Goal: Complete application form

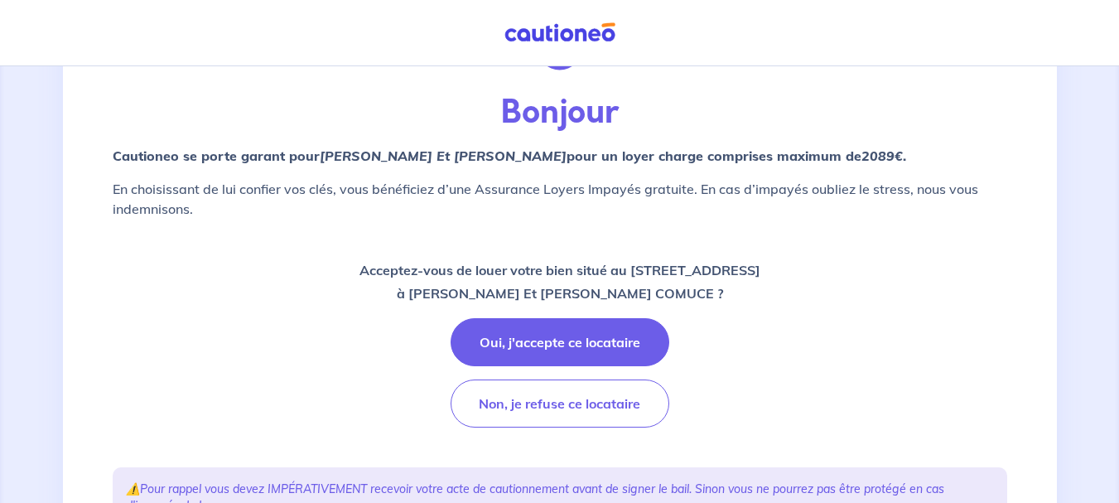
scroll to position [60, 0]
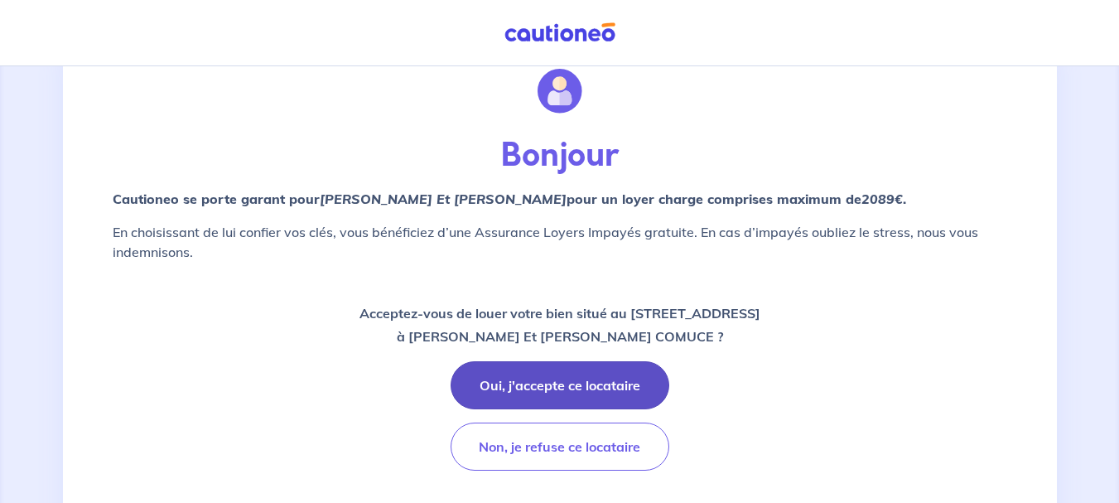
click at [583, 386] on button "Oui, j'accepte ce locataire" at bounding box center [559, 385] width 219 height 48
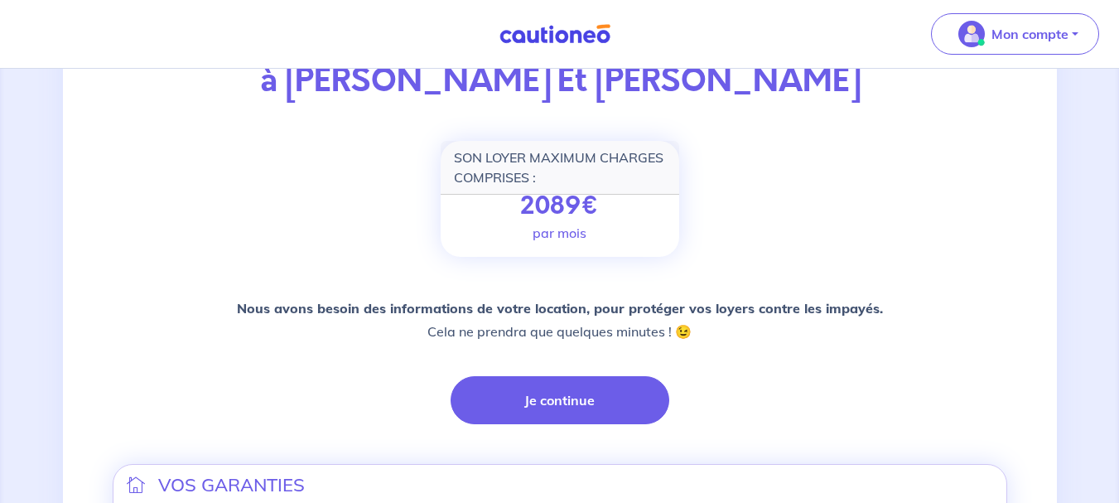
scroll to position [189, 0]
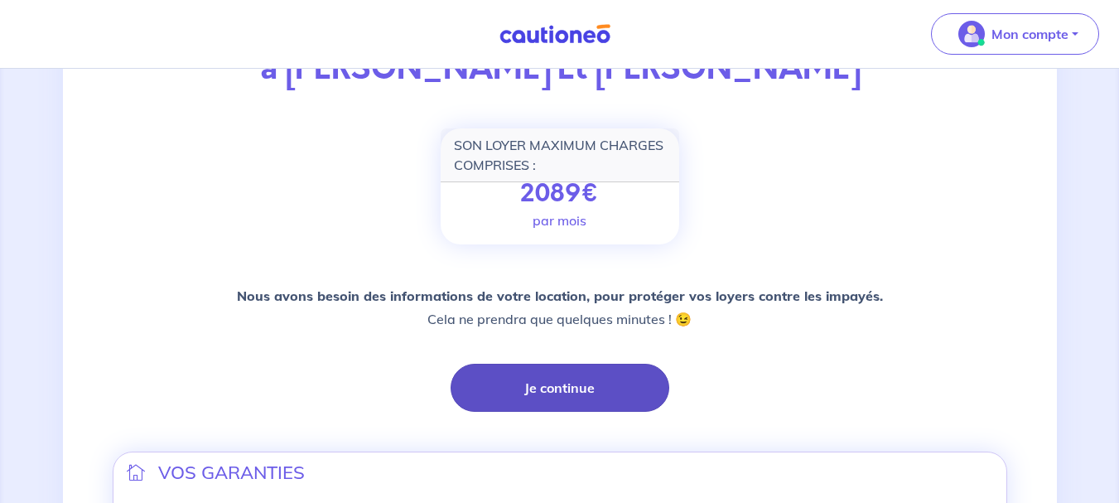
click at [578, 393] on button "Je continue" at bounding box center [559, 387] width 219 height 48
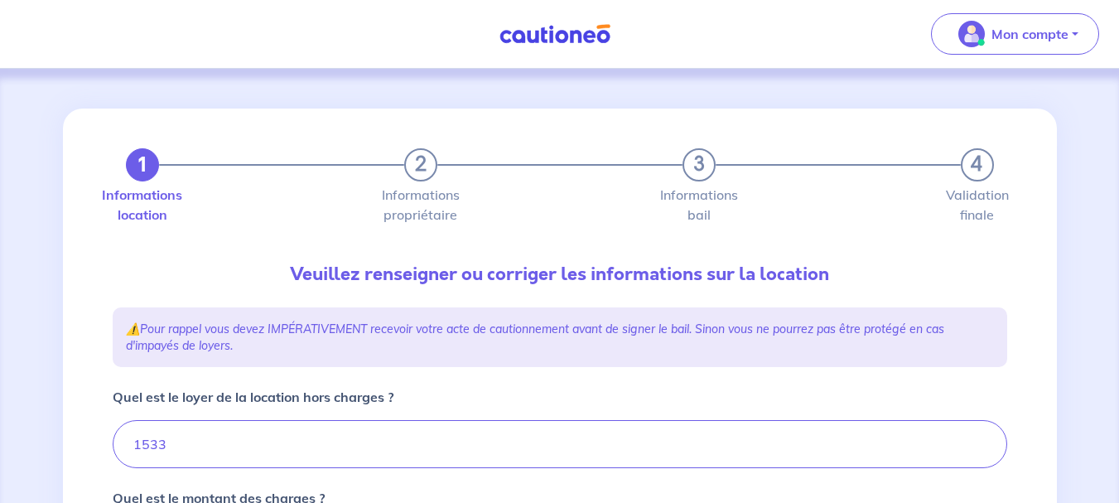
type input "1683"
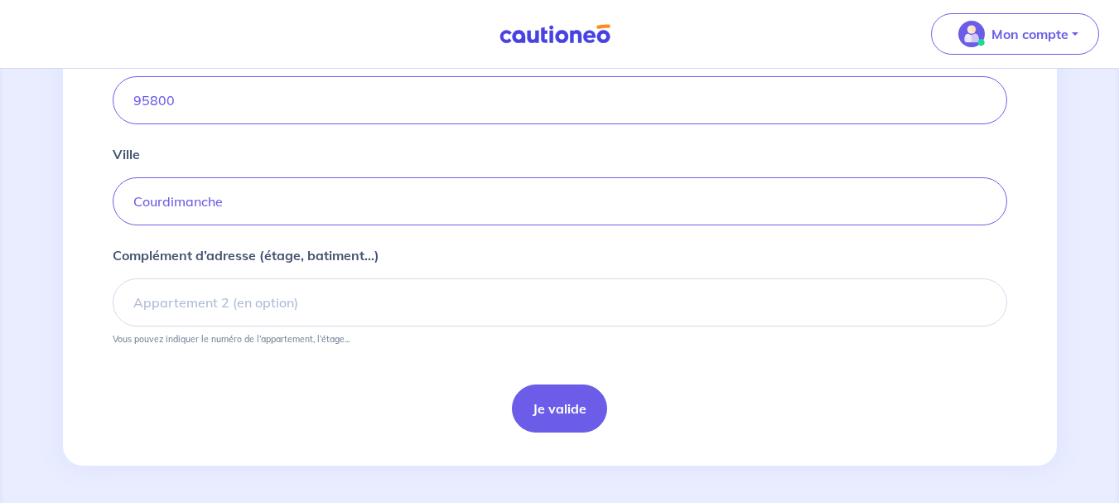
scroll to position [768, 0]
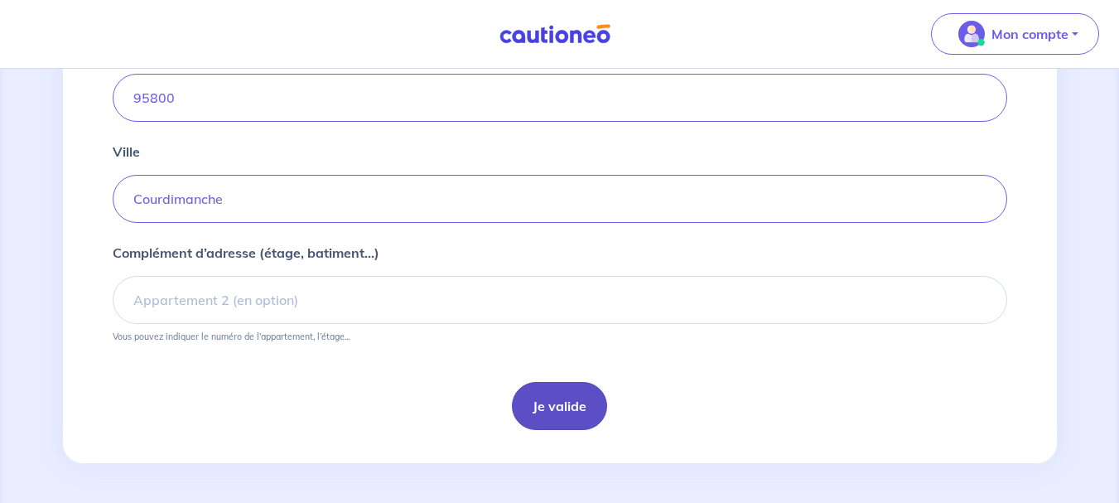
click at [558, 420] on button "Je valide" at bounding box center [559, 406] width 95 height 48
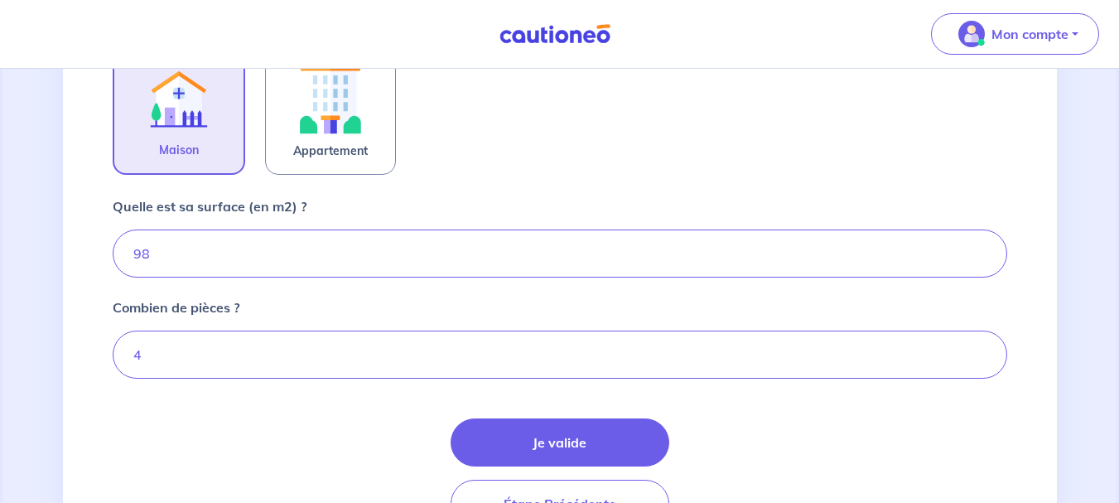
scroll to position [580, 0]
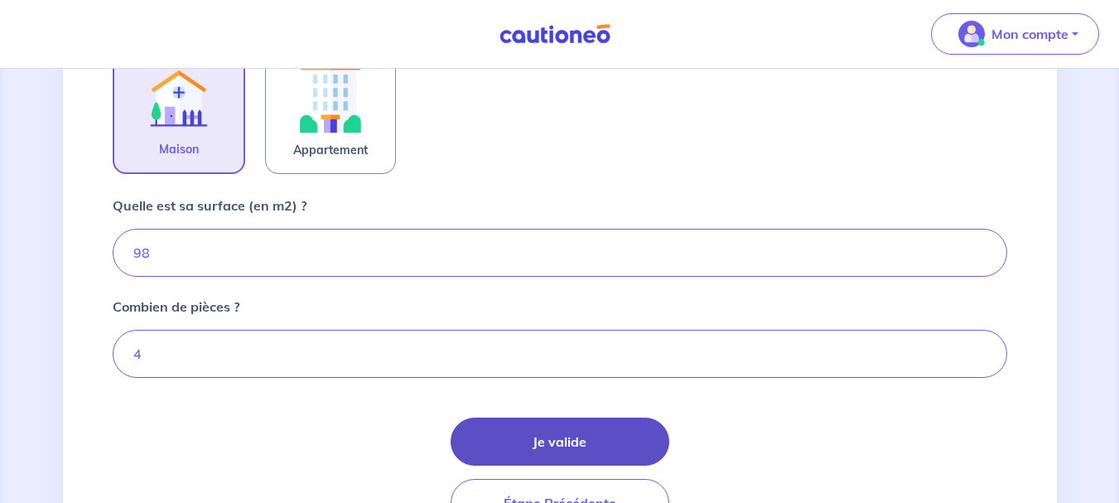
click at [586, 444] on button "Je valide" at bounding box center [559, 441] width 219 height 48
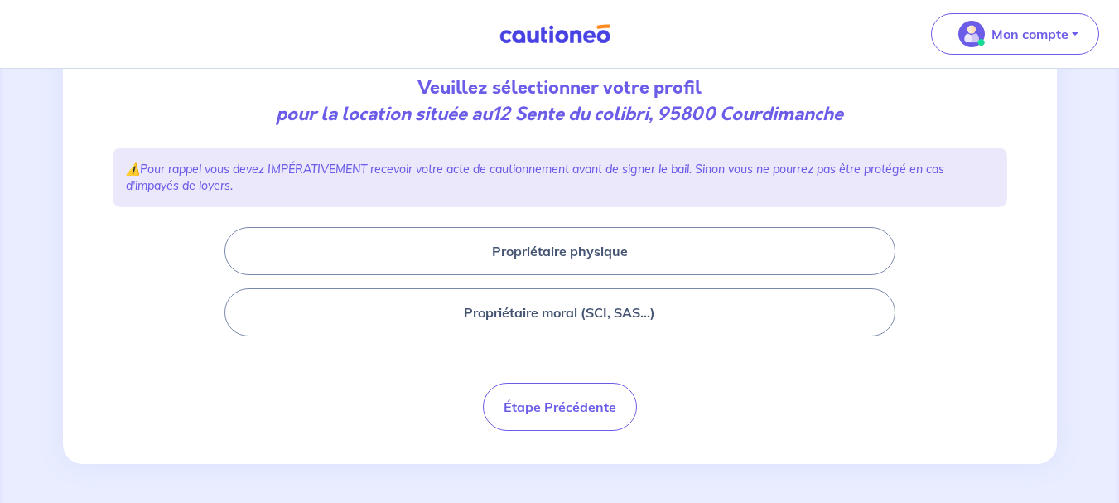
scroll to position [187, 0]
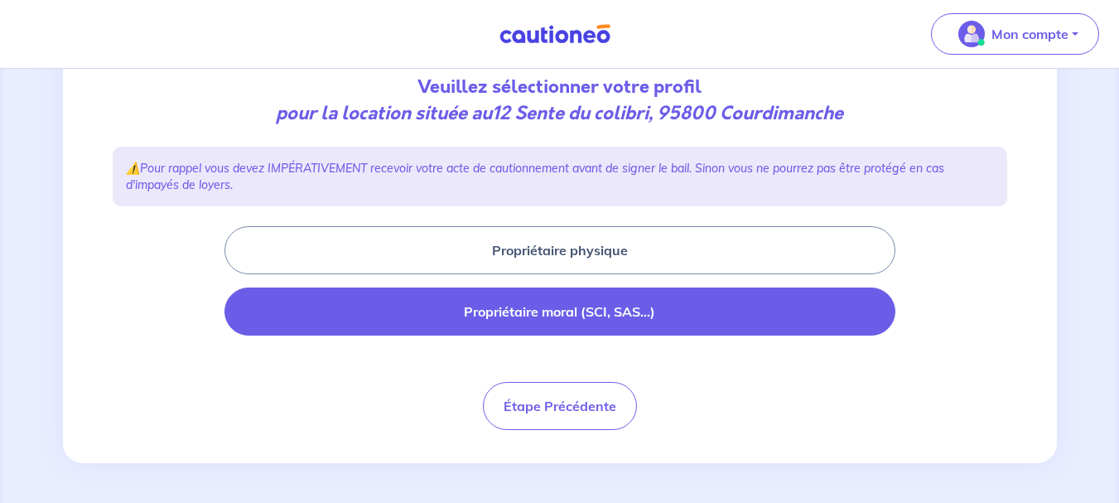
click at [552, 323] on button "Propriétaire moral (SCI, SAS...)" at bounding box center [559, 311] width 671 height 48
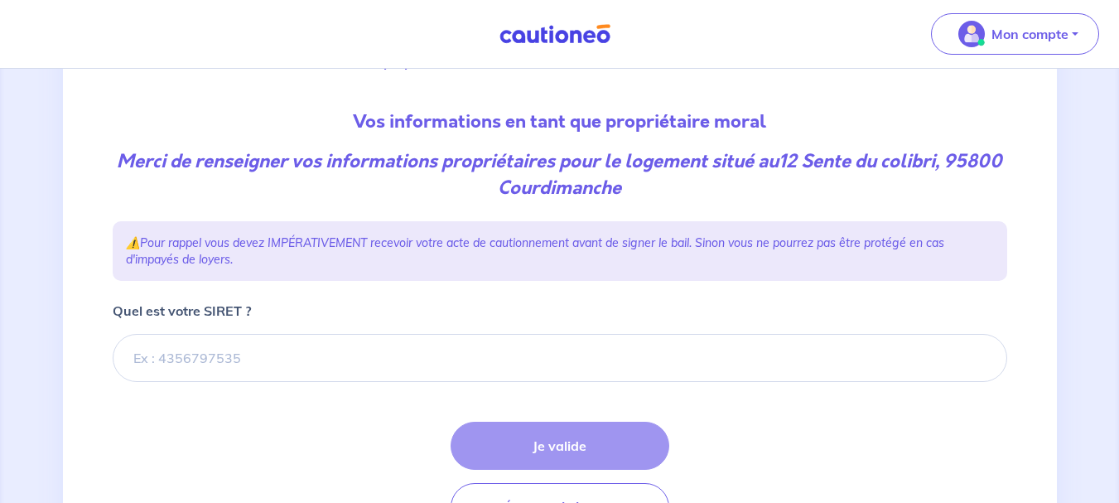
scroll to position [248, 0]
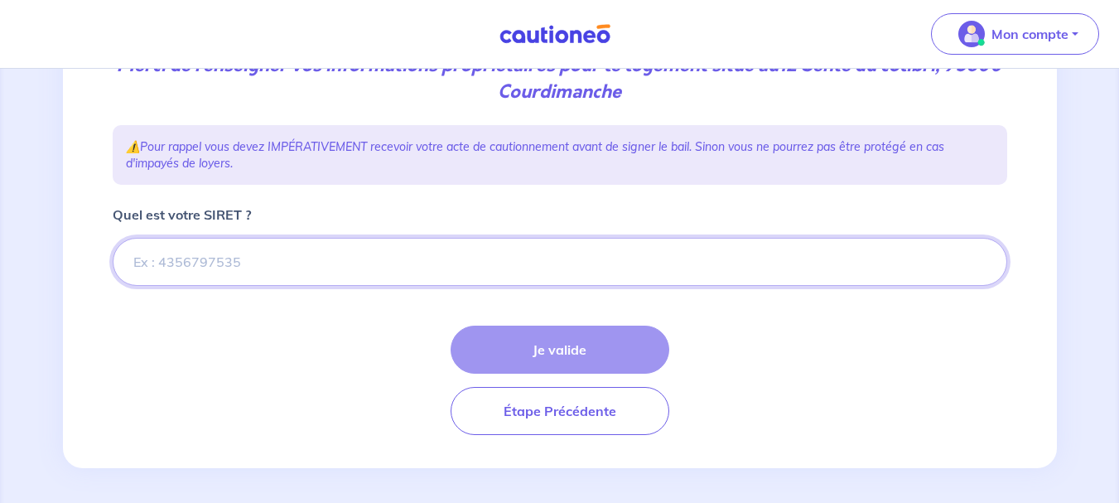
click at [280, 267] on input "Quel est votre SIRET ?" at bounding box center [560, 262] width 894 height 48
paste input "552 046 484 00325"
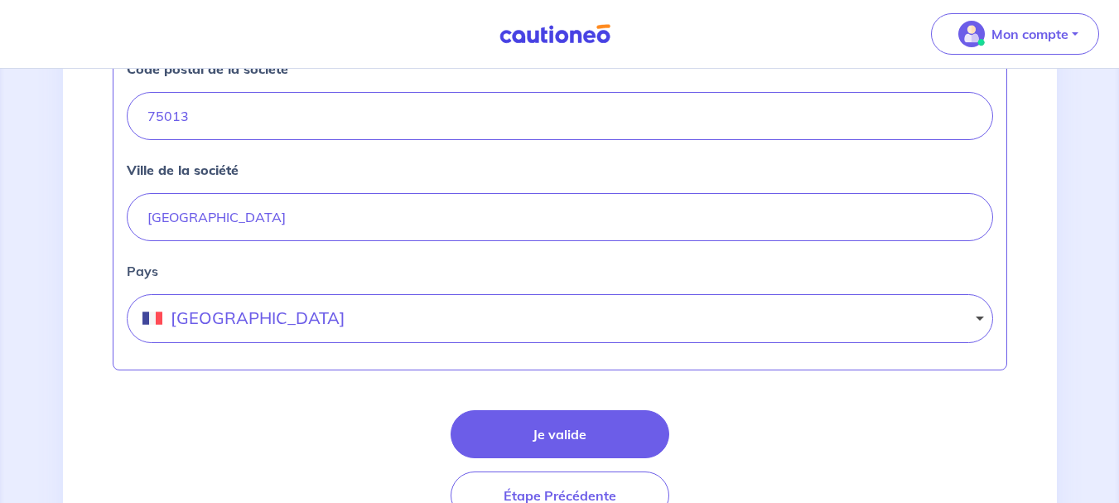
scroll to position [911, 0]
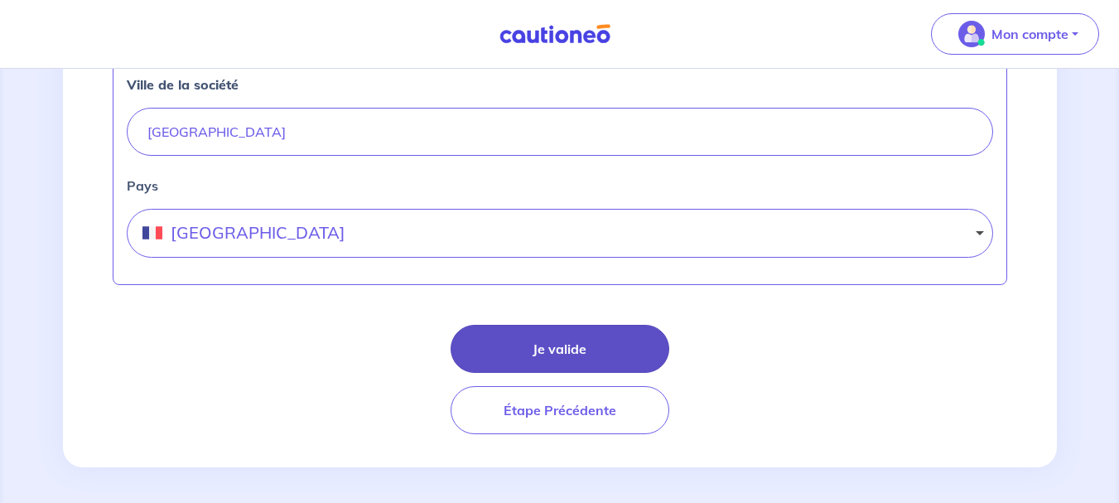
type input "552 046 484 00325"
click at [516, 354] on button "Je valide" at bounding box center [559, 349] width 219 height 48
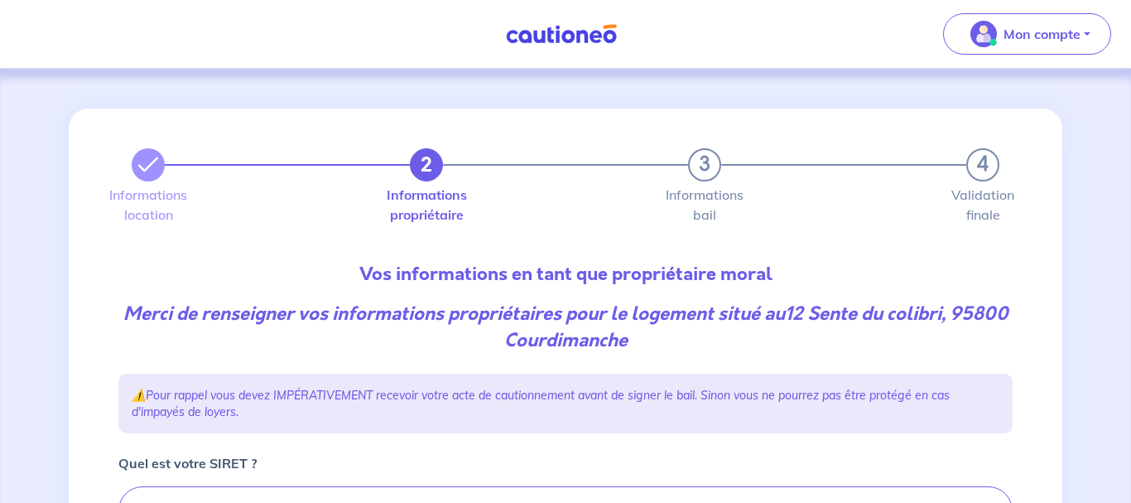
select select "FR"
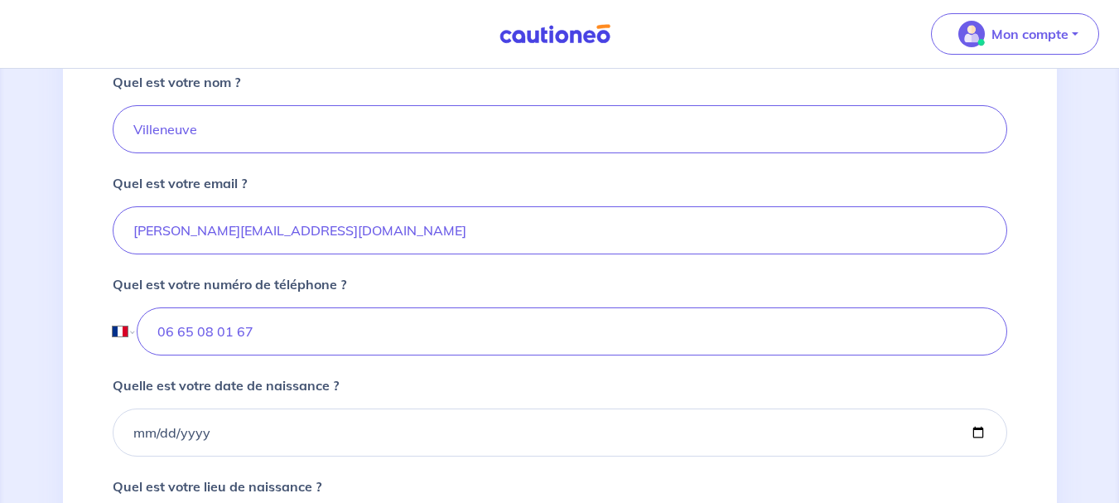
scroll to position [580, 0]
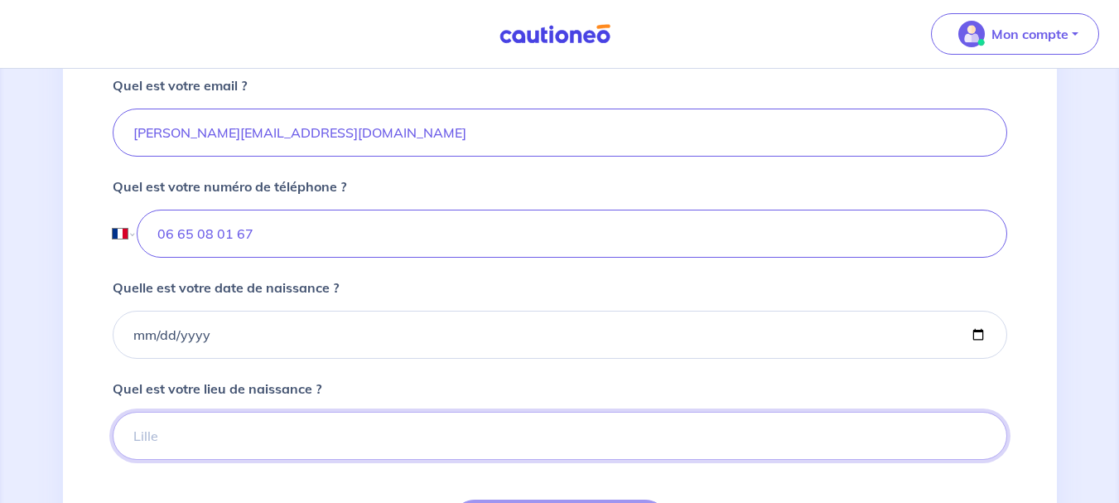
click at [188, 431] on input "Quel est votre lieu de naissance ?" at bounding box center [560, 436] width 894 height 48
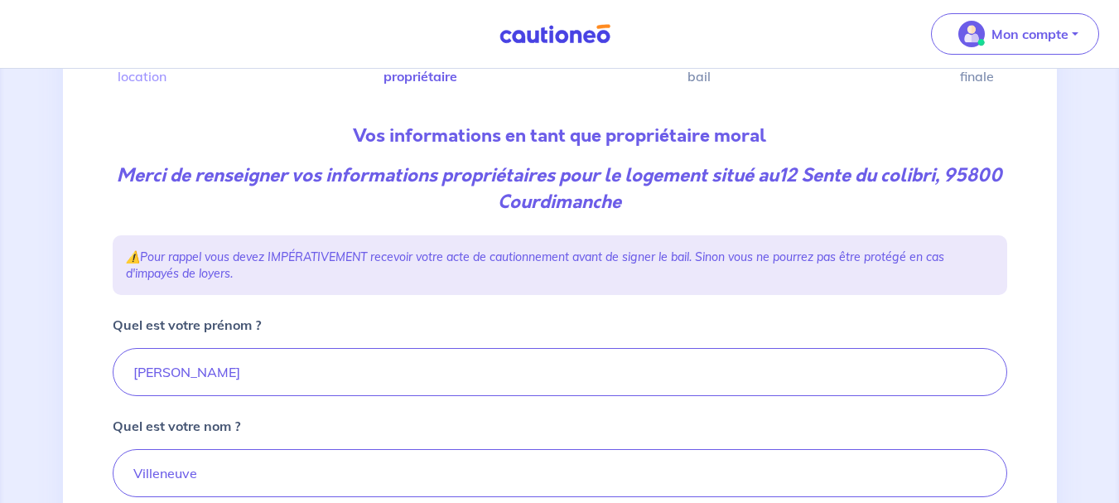
scroll to position [0, 0]
